Goal: Navigation & Orientation: Go to known website

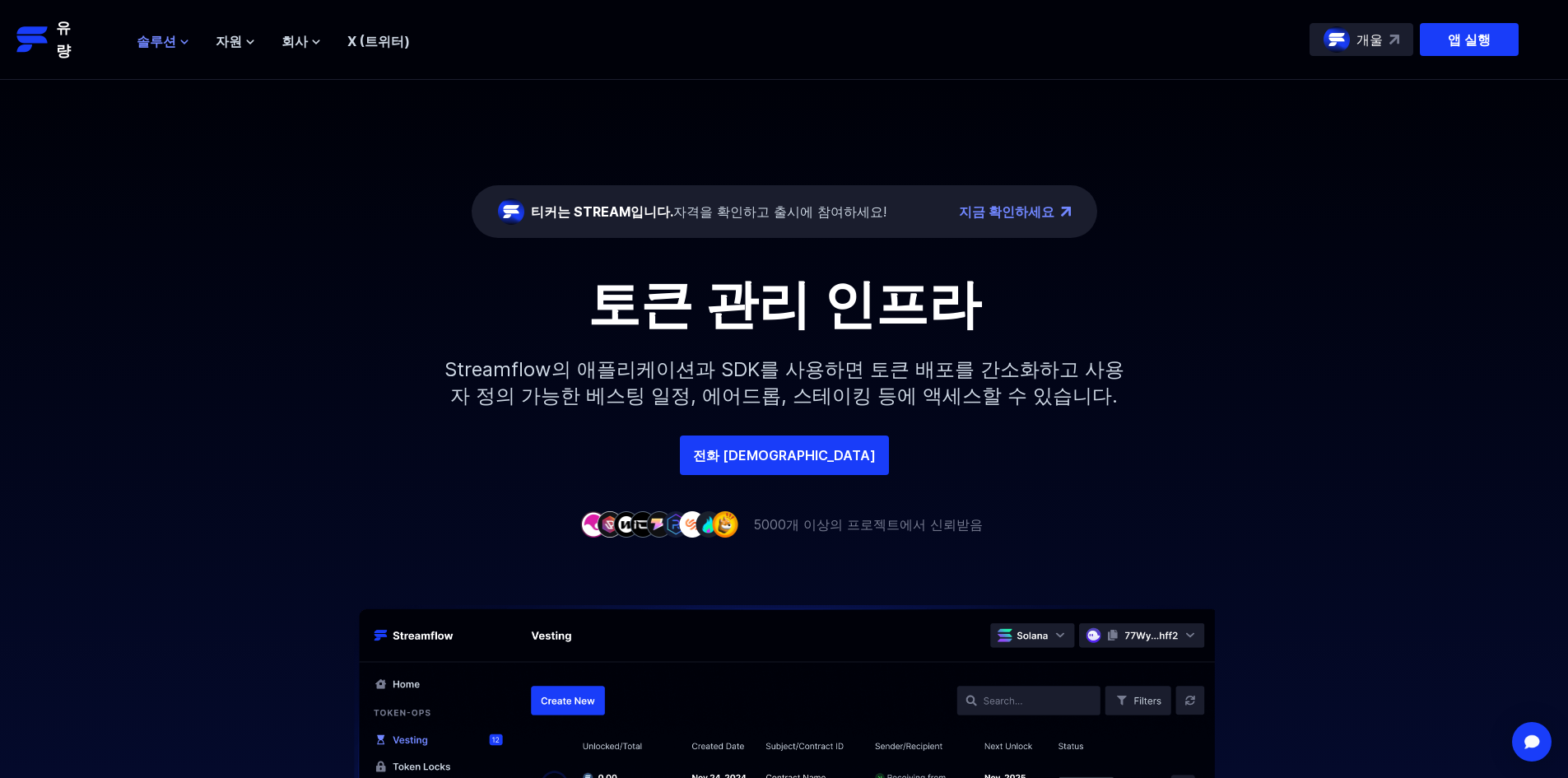
click at [177, 47] on button "솔루션" at bounding box center [163, 41] width 53 height 19
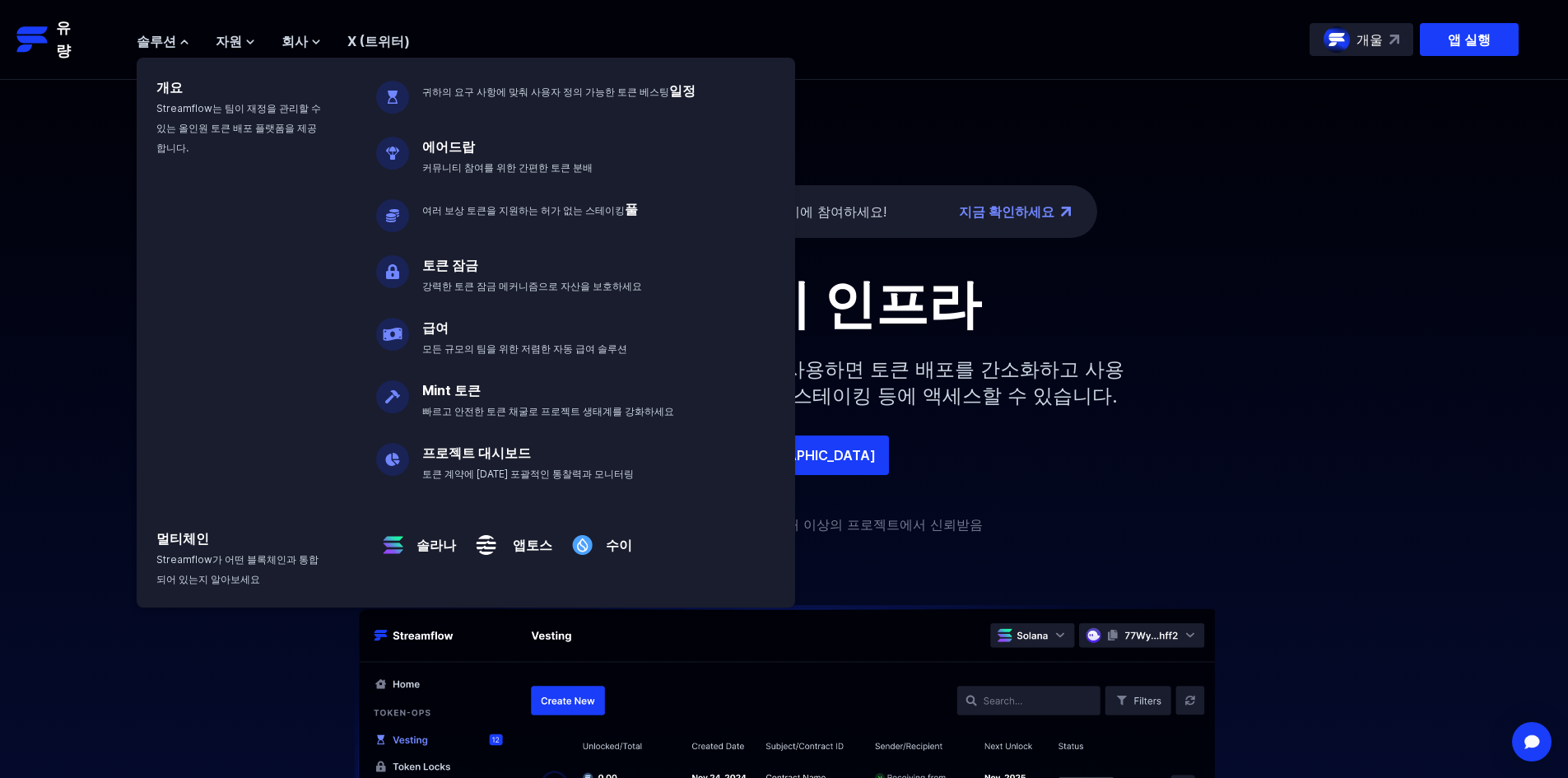
click at [223, 30] on nav "솔루션 개요 Streamflow는 팀이 재정을 관리할 수 있는 올인원 토큰 배포 플랫폼을 제공합니다. 귀하의 요구 사항에 맞춰 사용자 정의 가…" at bounding box center [274, 40] width 274 height 22
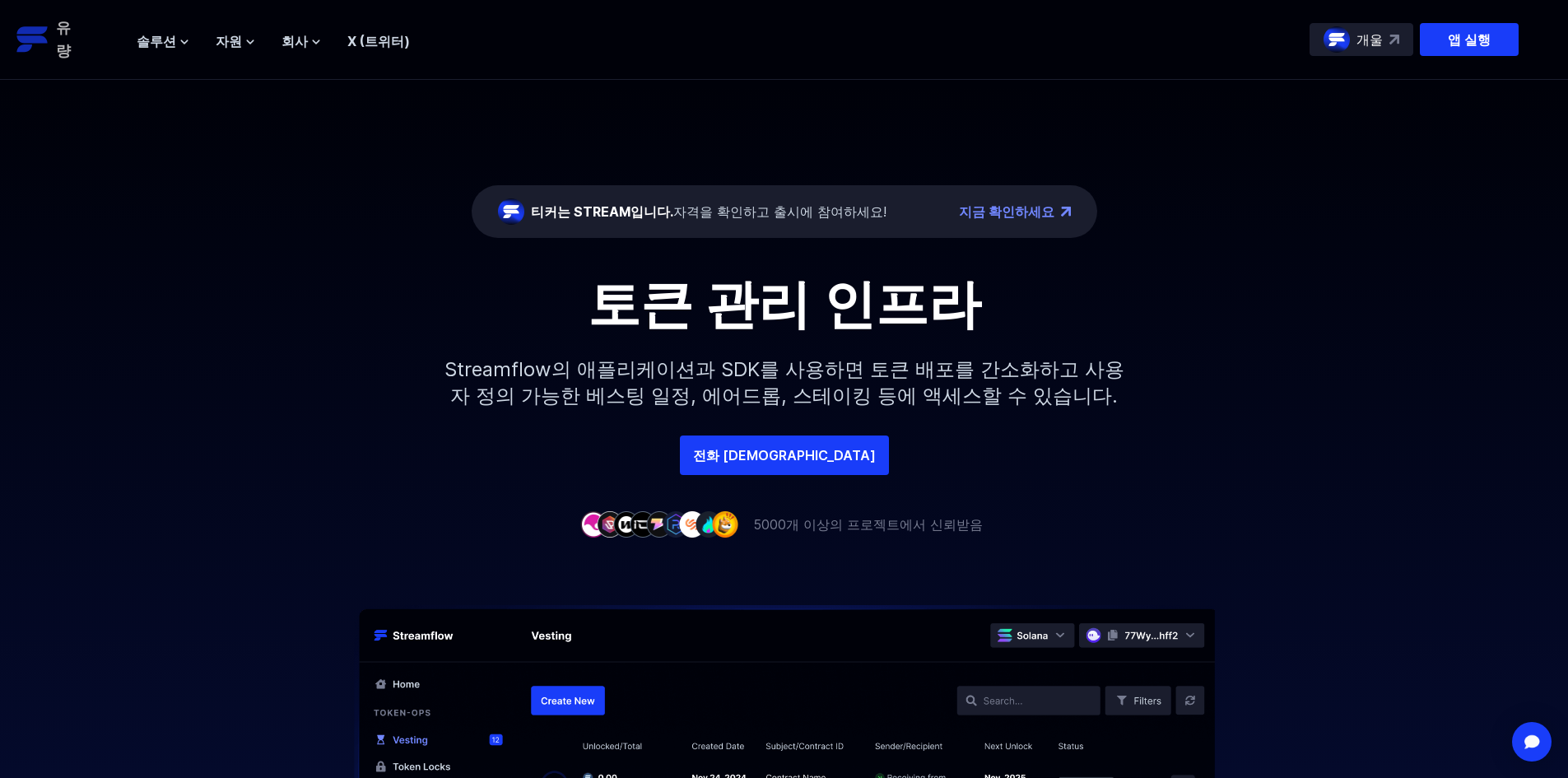
click at [57, 42] on p "유량" at bounding box center [64, 40] width 19 height 46
click at [743, 217] on font "자격을 확인하고 출시에 참여하세요!" at bounding box center [780, 211] width 213 height 17
click at [634, 220] on div "티커는 STREAM입니다. 자격을 확인하고 출시에 참여하세요!" at bounding box center [708, 211] width 356 height 19
click at [1481, 49] on p "앱 실행" at bounding box center [1469, 39] width 99 height 33
